Goal: Information Seeking & Learning: Learn about a topic

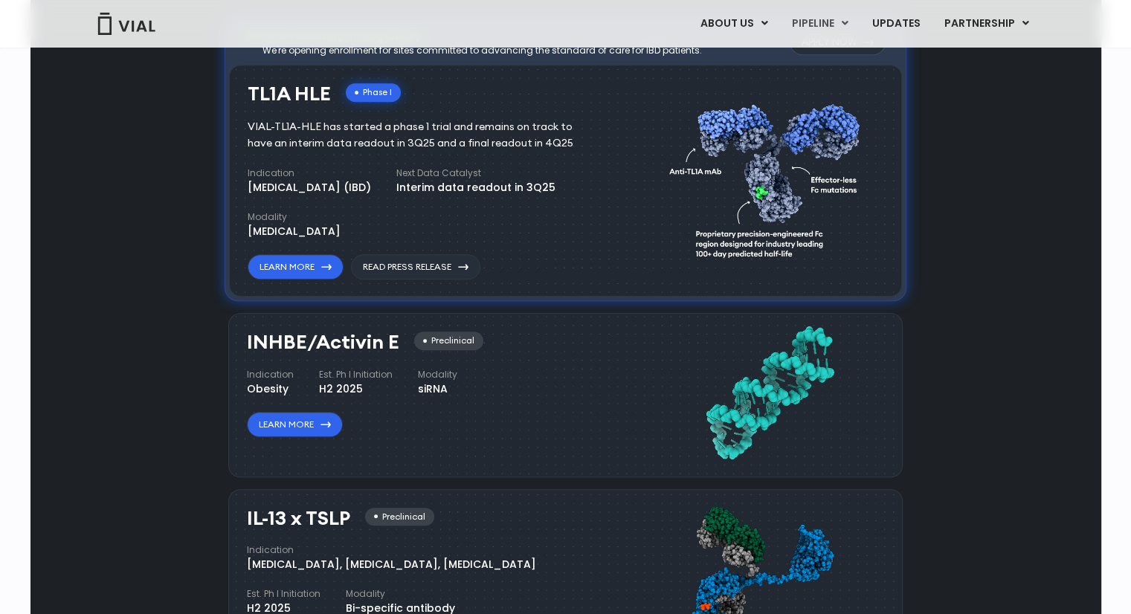
scroll to position [818, 0]
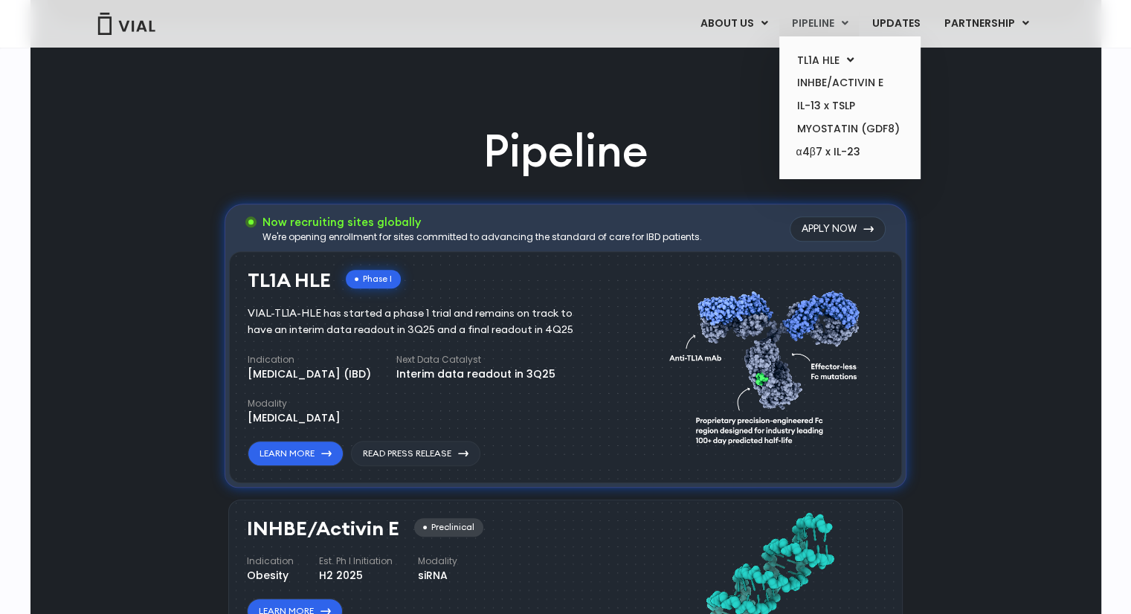
click at [818, 21] on link "PIPELINE" at bounding box center [820, 23] width 80 height 25
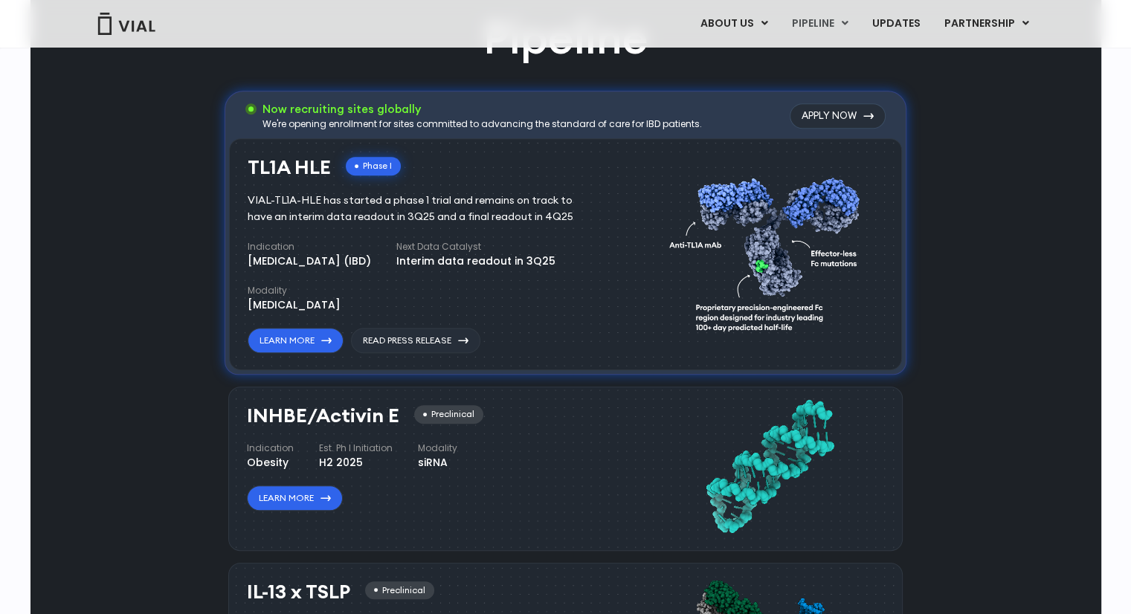
scroll to position [939, 0]
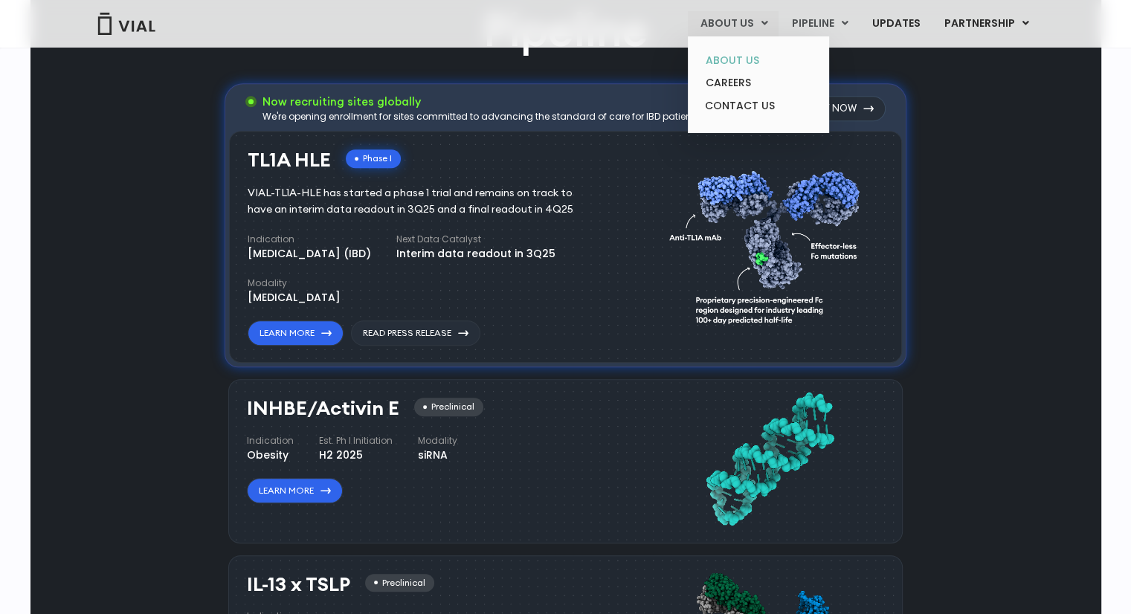
click at [734, 60] on link "ABOUT US" at bounding box center [758, 60] width 130 height 23
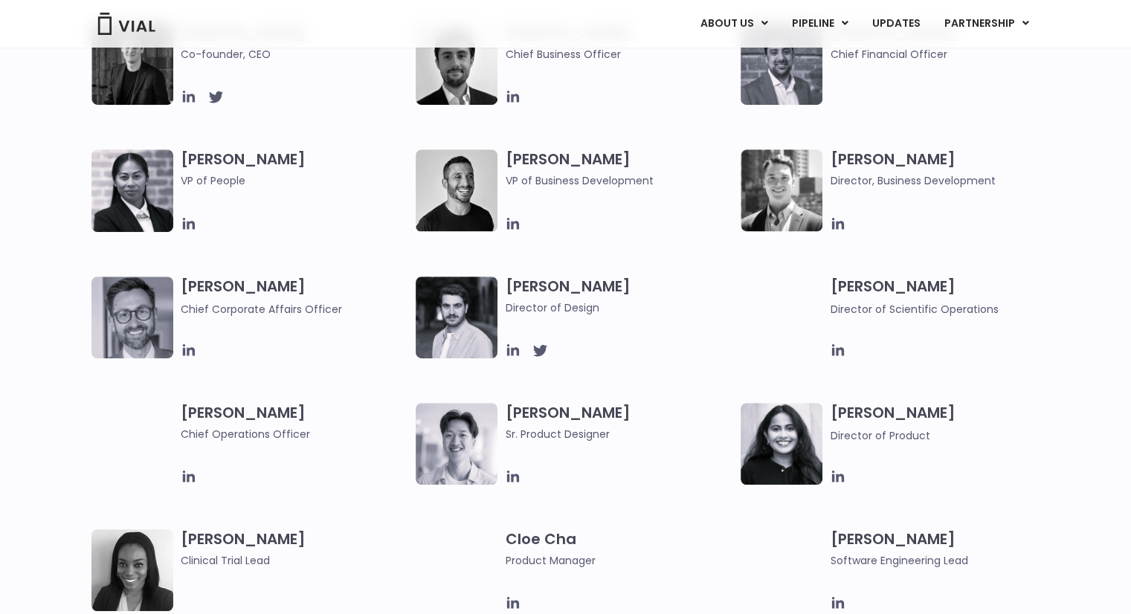
scroll to position [818, 0]
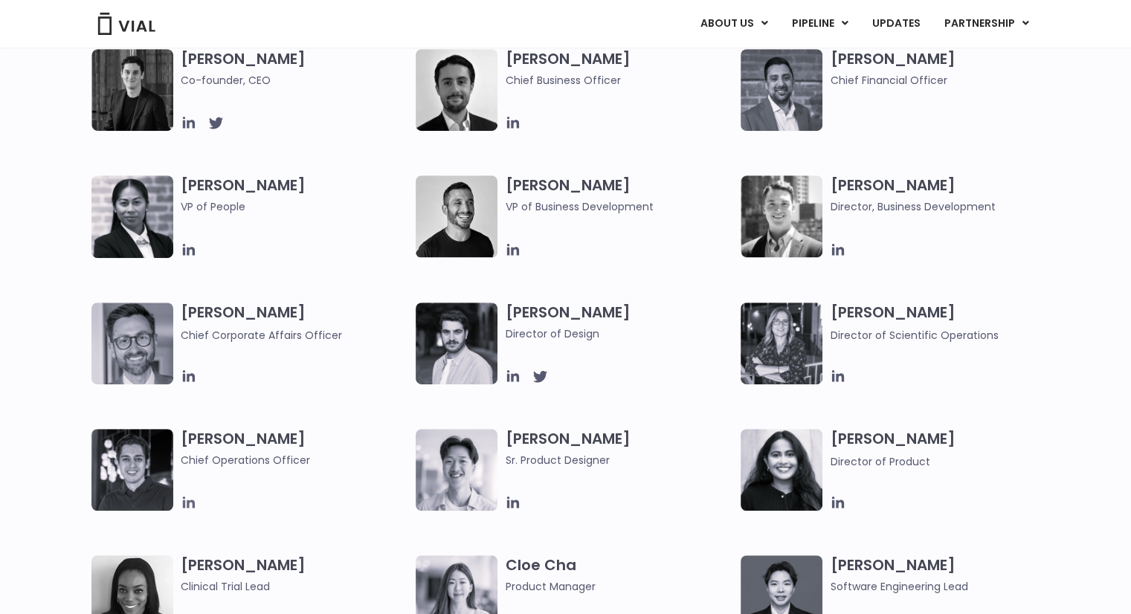
click at [187, 501] on icon at bounding box center [188, 503] width 12 height 12
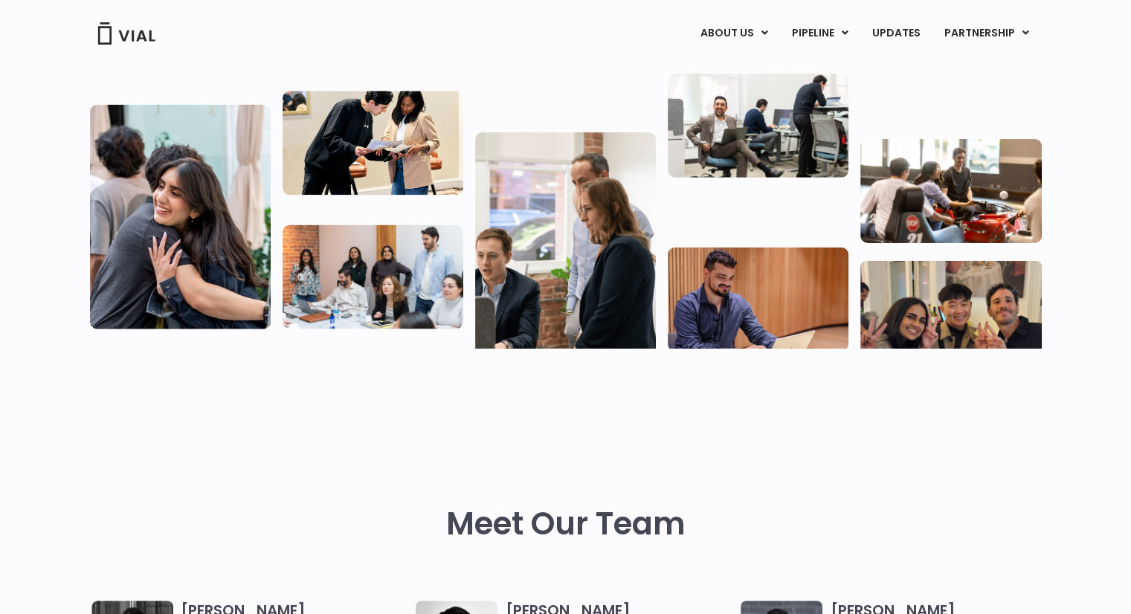
scroll to position [0, 0]
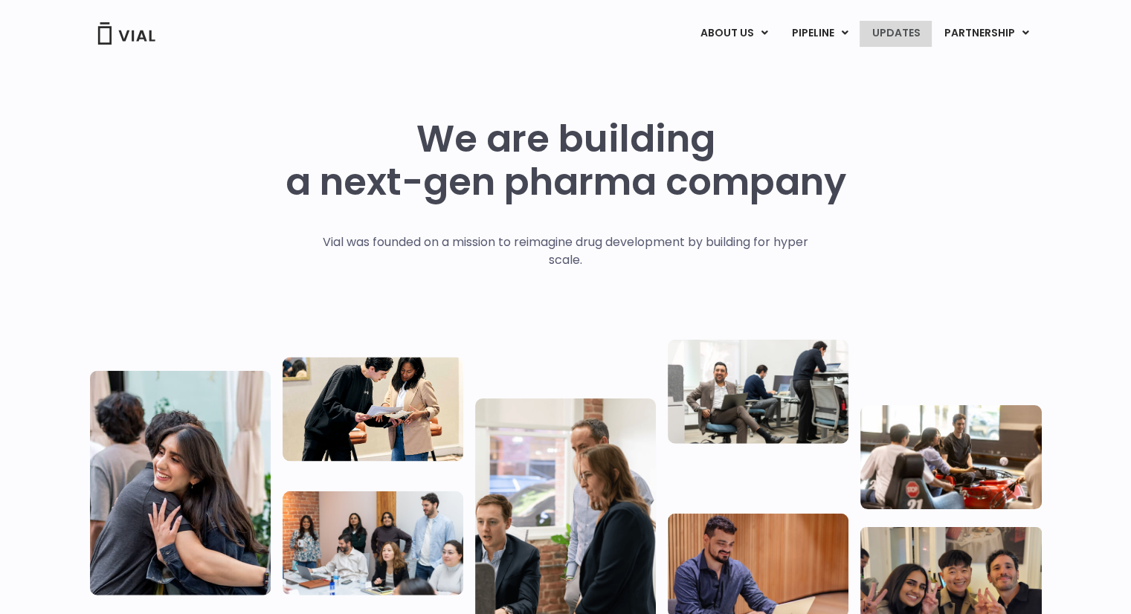
click at [904, 30] on link "UPDATES" at bounding box center [895, 33] width 71 height 25
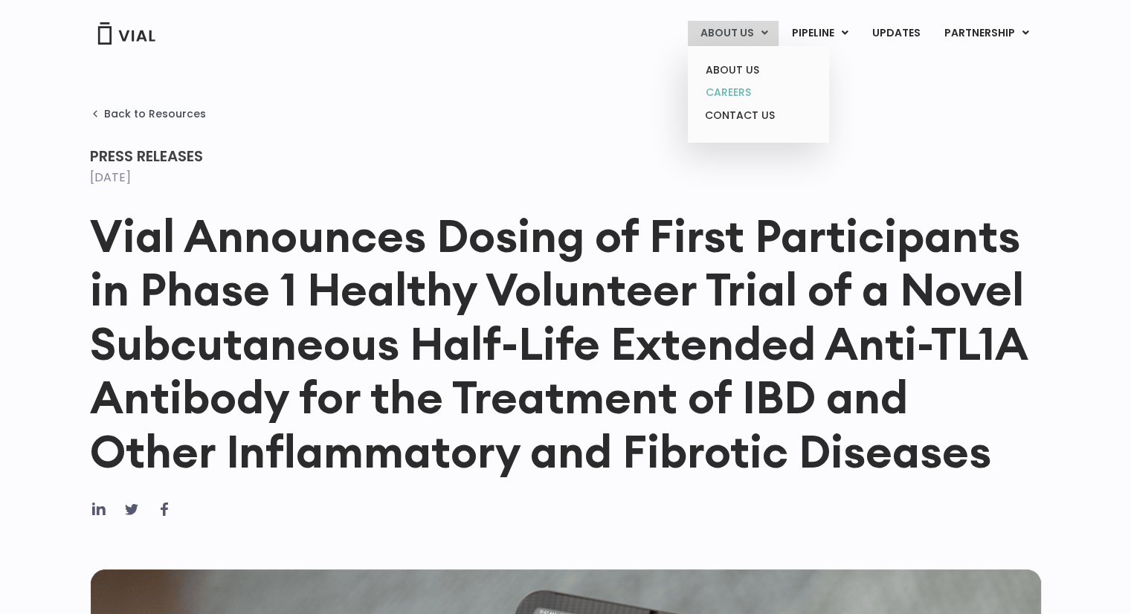
click at [749, 87] on link "CAREERS" at bounding box center [758, 92] width 130 height 23
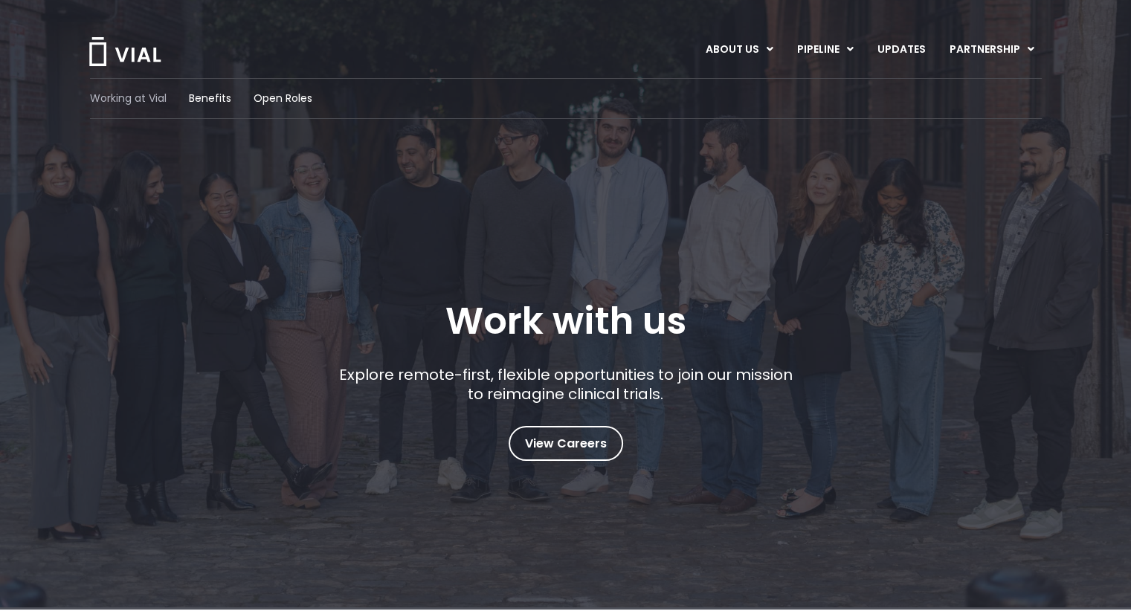
click at [143, 91] on span "Working at Vial" at bounding box center [128, 99] width 77 height 16
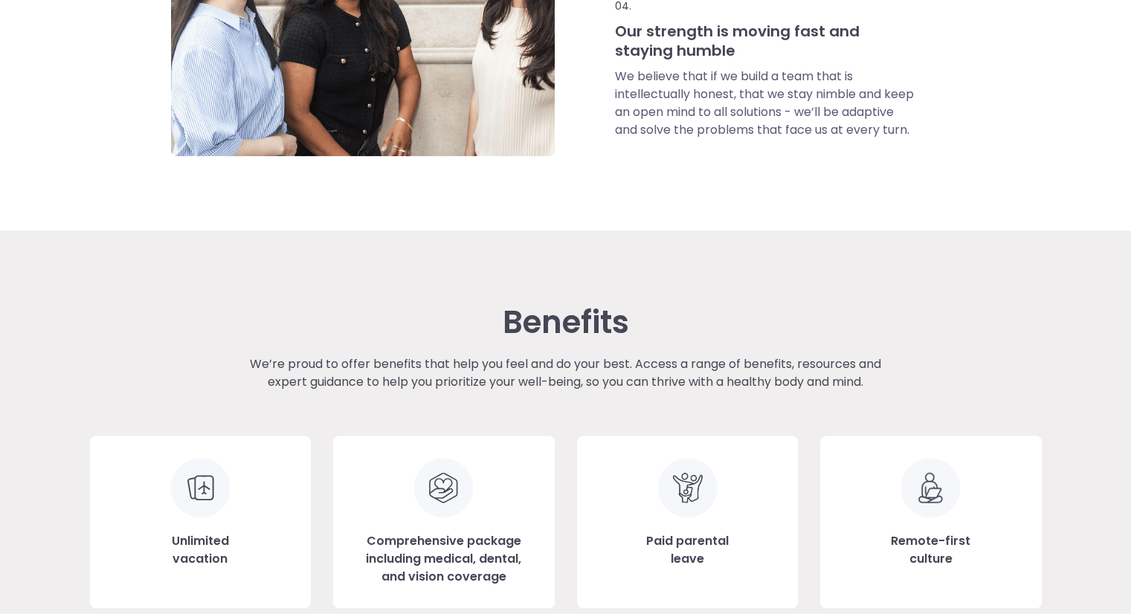
scroll to position [1577, 0]
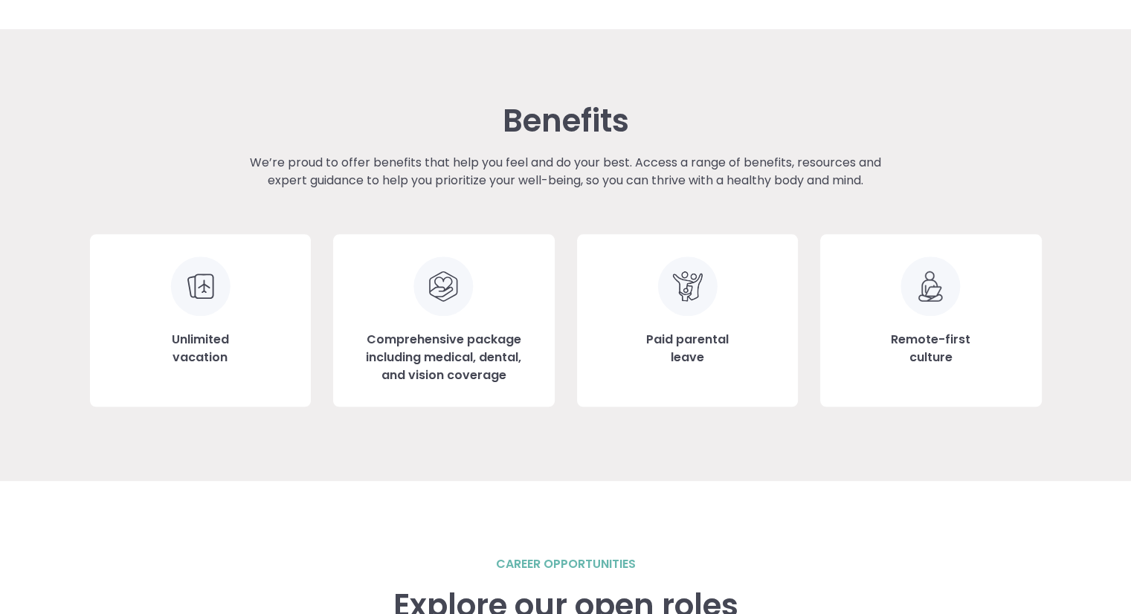
click at [923, 289] on img at bounding box center [931, 287] width 60 height 60
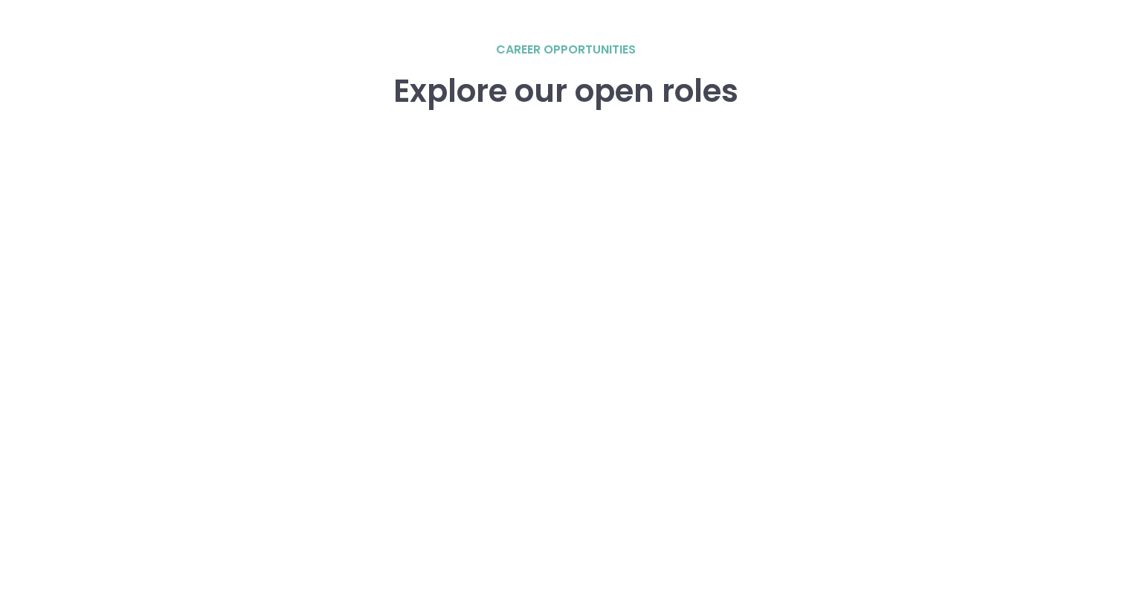
scroll to position [2172, 0]
